Goal: Information Seeking & Learning: Learn about a topic

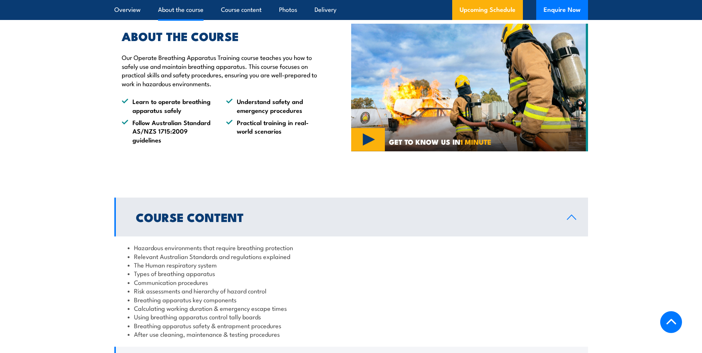
scroll to position [444, 0]
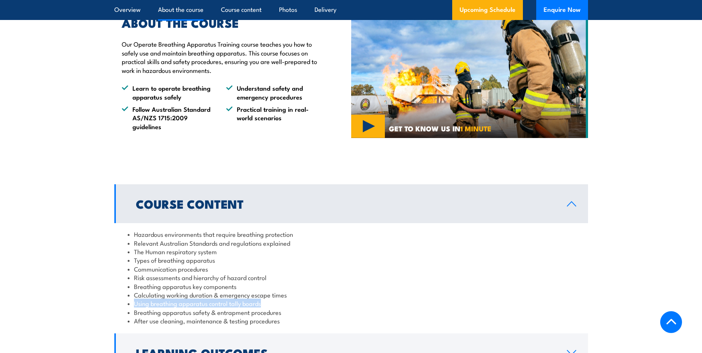
drag, startPoint x: 271, startPoint y: 312, endPoint x: 133, endPoint y: 312, distance: 137.7
click at [133, 308] on li "Using breathing apparatus control tally boards" at bounding box center [351, 303] width 447 height 9
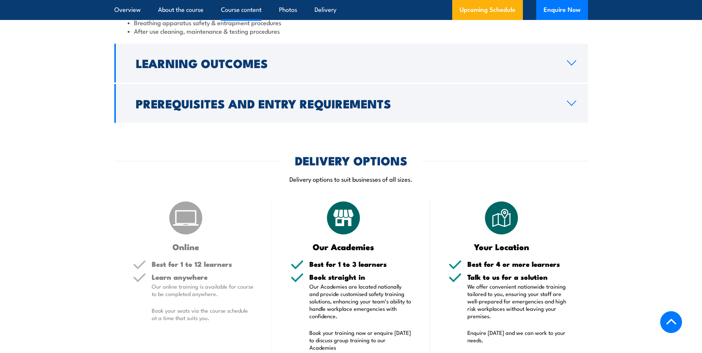
scroll to position [741, 0]
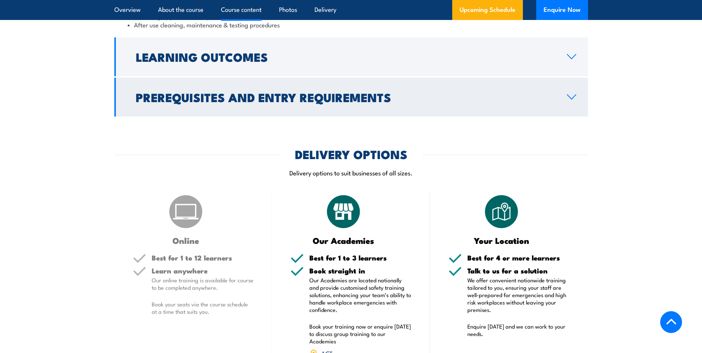
click at [574, 100] on icon at bounding box center [572, 97] width 10 height 6
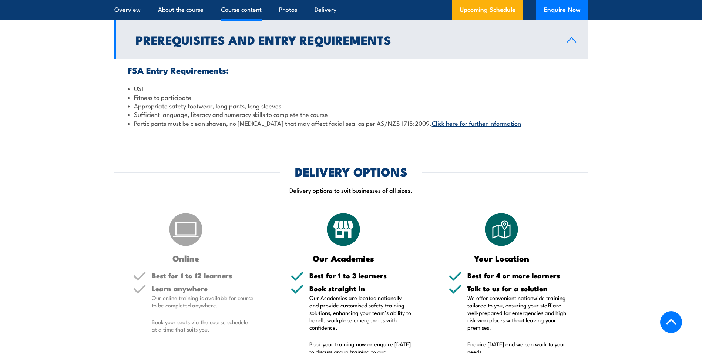
scroll to position [689, 0]
click at [479, 128] on link "Click here for further information" at bounding box center [476, 123] width 89 height 9
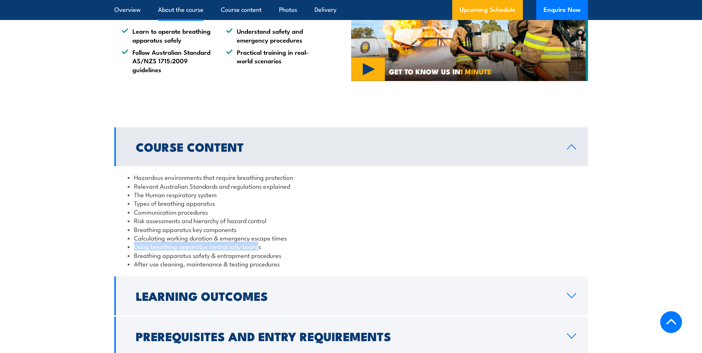
drag, startPoint x: 260, startPoint y: 255, endPoint x: 128, endPoint y: 256, distance: 131.8
click at [128, 251] on li "Using breathing apparatus control tally boards" at bounding box center [351, 246] width 447 height 9
click at [270, 251] on li "Using breathing apparatus control tally boards" at bounding box center [351, 246] width 447 height 9
drag, startPoint x: 270, startPoint y: 256, endPoint x: 91, endPoint y: 251, distance: 179.6
click at [91, 251] on section "Course Content Hazardous environments that require breathing protection Relevan…" at bounding box center [351, 241] width 702 height 228
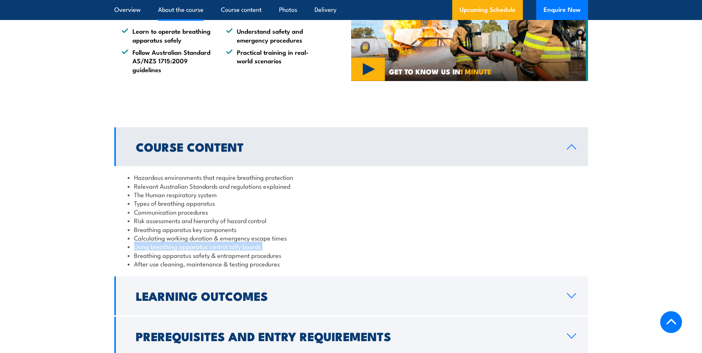
copy ul "Using breathing apparatus control tally boards"
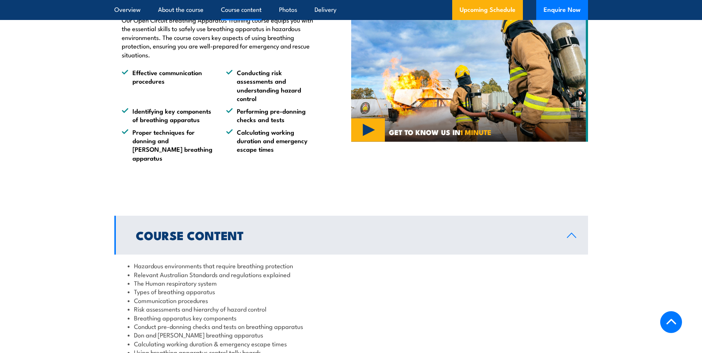
scroll to position [629, 0]
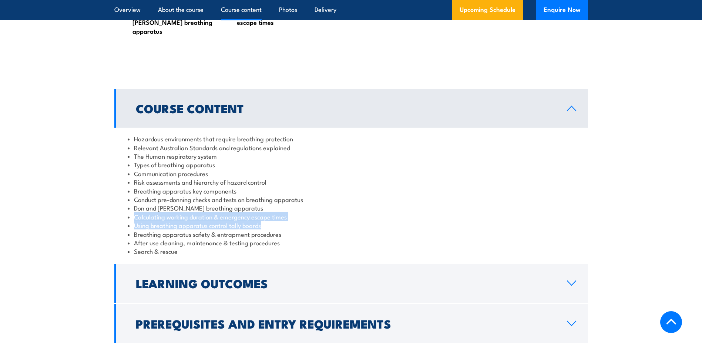
drag, startPoint x: 268, startPoint y: 217, endPoint x: 113, endPoint y: 206, distance: 155.5
click at [113, 206] on section "Course Content Hazardous environments that require breathing protection Relevan…" at bounding box center [351, 216] width 702 height 254
